Goal: Task Accomplishment & Management: Complete application form

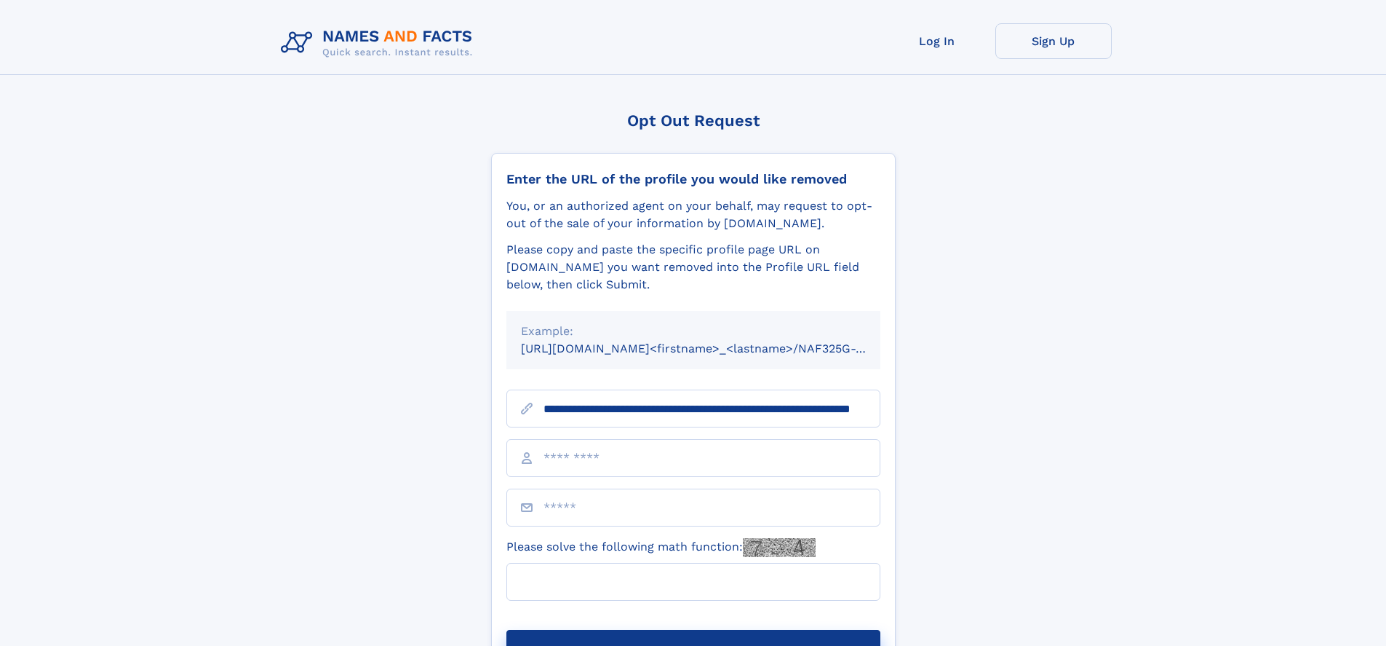
scroll to position [0, 132]
type input "**********"
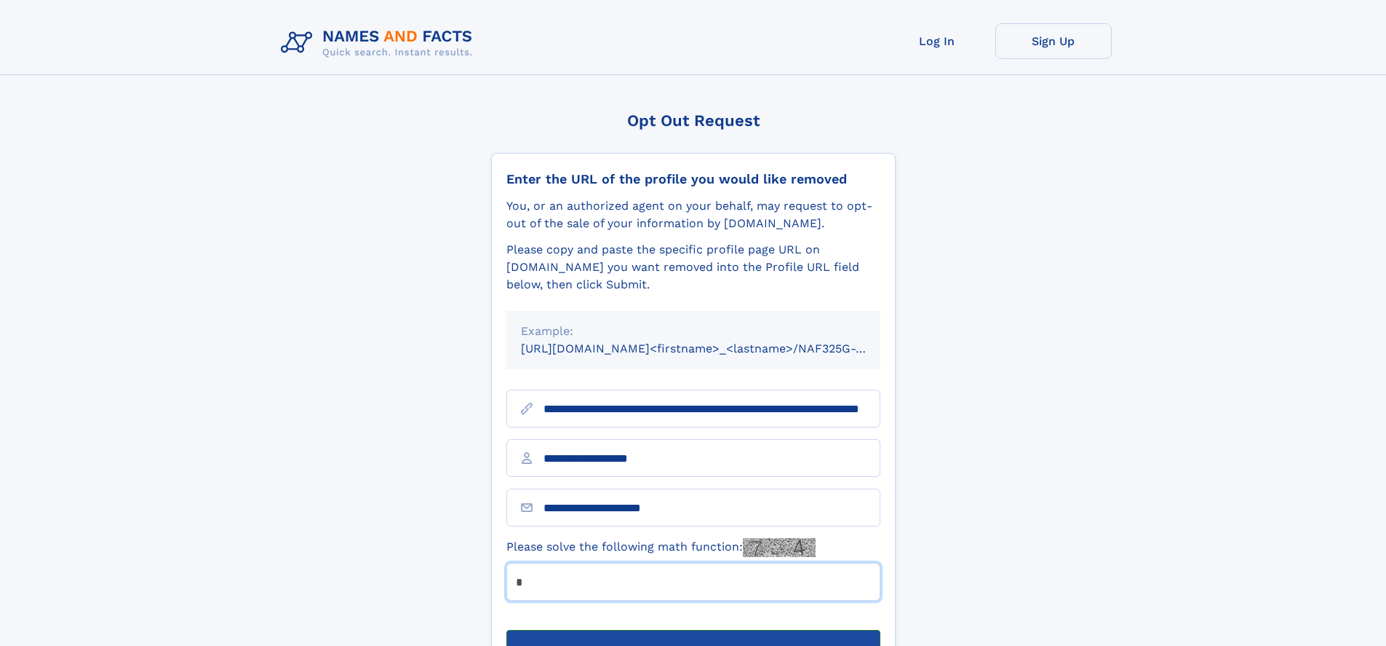
type input "*"
click at [693, 630] on button "Submit Opt Out Request" at bounding box center [694, 653] width 374 height 47
